Goal: Find specific page/section: Find specific page/section

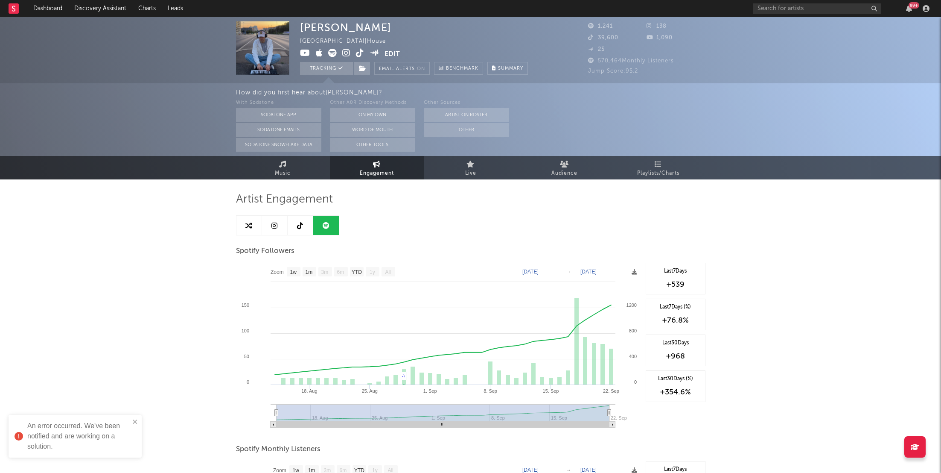
select select "1w"
click at [905, 4] on div "99 +" at bounding box center [842, 8] width 179 height 17
click at [911, 15] on div "99 +" at bounding box center [842, 8] width 179 height 17
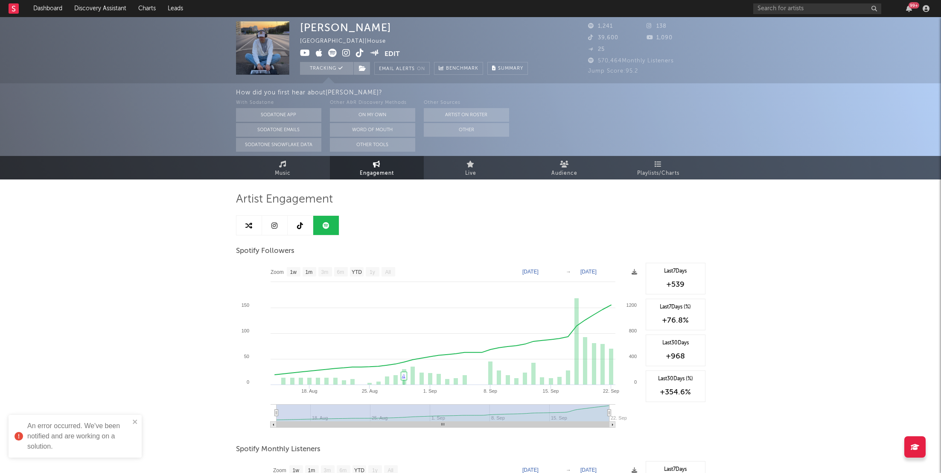
click at [911, 4] on div "99 +" at bounding box center [914, 5] width 11 height 6
click at [96, 12] on link "Discovery Assistant" at bounding box center [100, 8] width 64 height 17
